Goal: Information Seeking & Learning: Learn about a topic

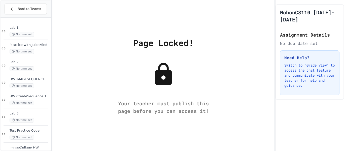
click at [11, 3] on div "Back to Teams" at bounding box center [26, 9] width 50 height 17
click at [22, 7] on span "Back to Teams" at bounding box center [29, 8] width 23 height 5
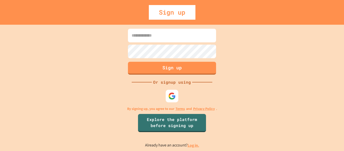
click at [169, 89] on div at bounding box center [171, 95] width 15 height 15
click at [170, 91] on div at bounding box center [172, 96] width 14 height 14
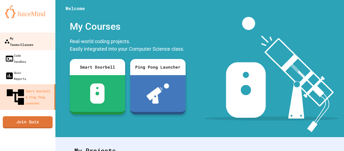
click at [23, 36] on div "My Teams/Classes" at bounding box center [18, 41] width 29 height 12
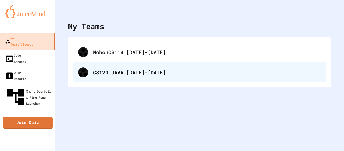
click at [109, 79] on div "CS120 JAVA [DATE]-[DATE]" at bounding box center [199, 72] width 253 height 20
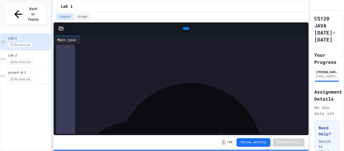
click at [29, 42] on div "**********" at bounding box center [172, 75] width 344 height 151
click at [300, 39] on icon at bounding box center [300, 39] width 0 height 0
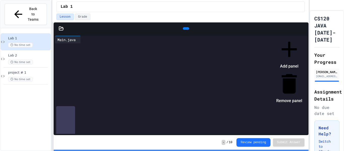
click at [271, 36] on div at bounding box center [286, 36] width 31 height 0
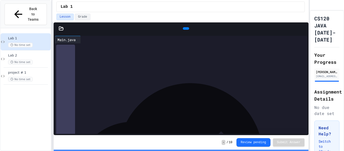
click at [31, 36] on div "Lab 1 No time set" at bounding box center [29, 41] width 42 height 11
click at [331, 78] on div "[EMAIL_ADDRESS][DOMAIN_NAME]" at bounding box center [326, 76] width 22 height 4
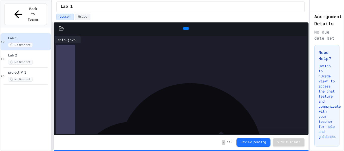
scroll to position [0, 0]
